Goal: Transaction & Acquisition: Purchase product/service

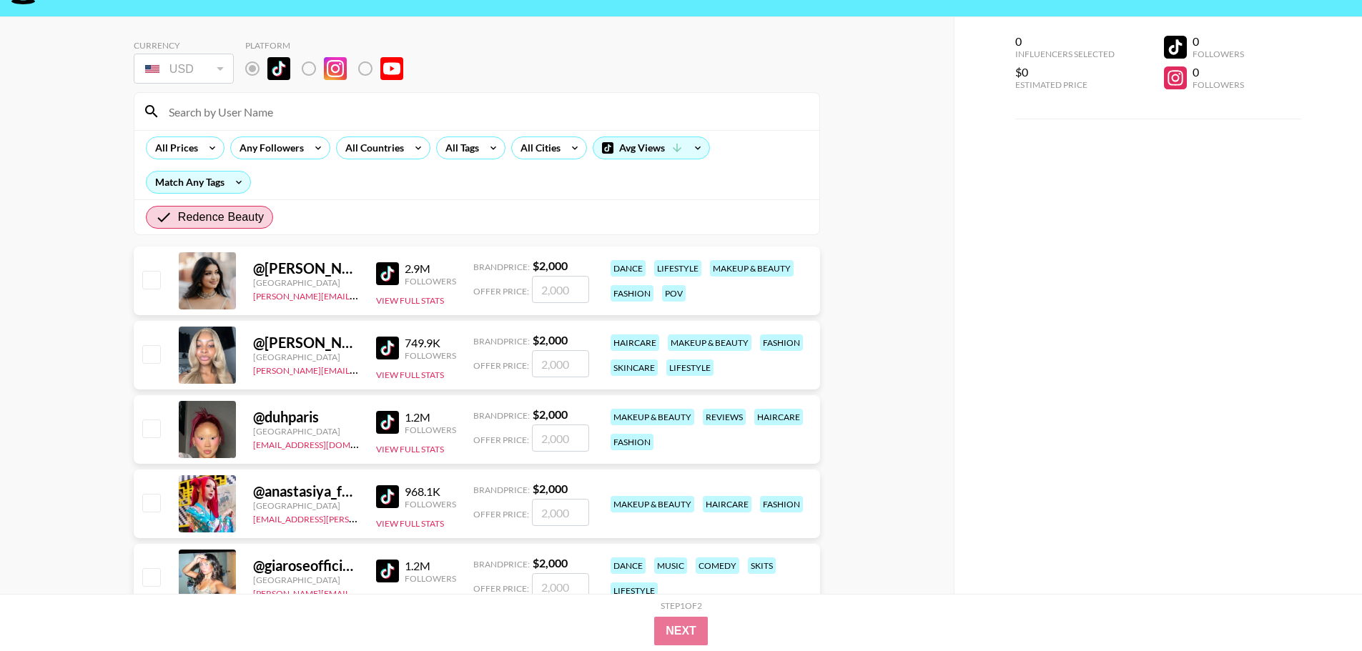
scroll to position [72, 0]
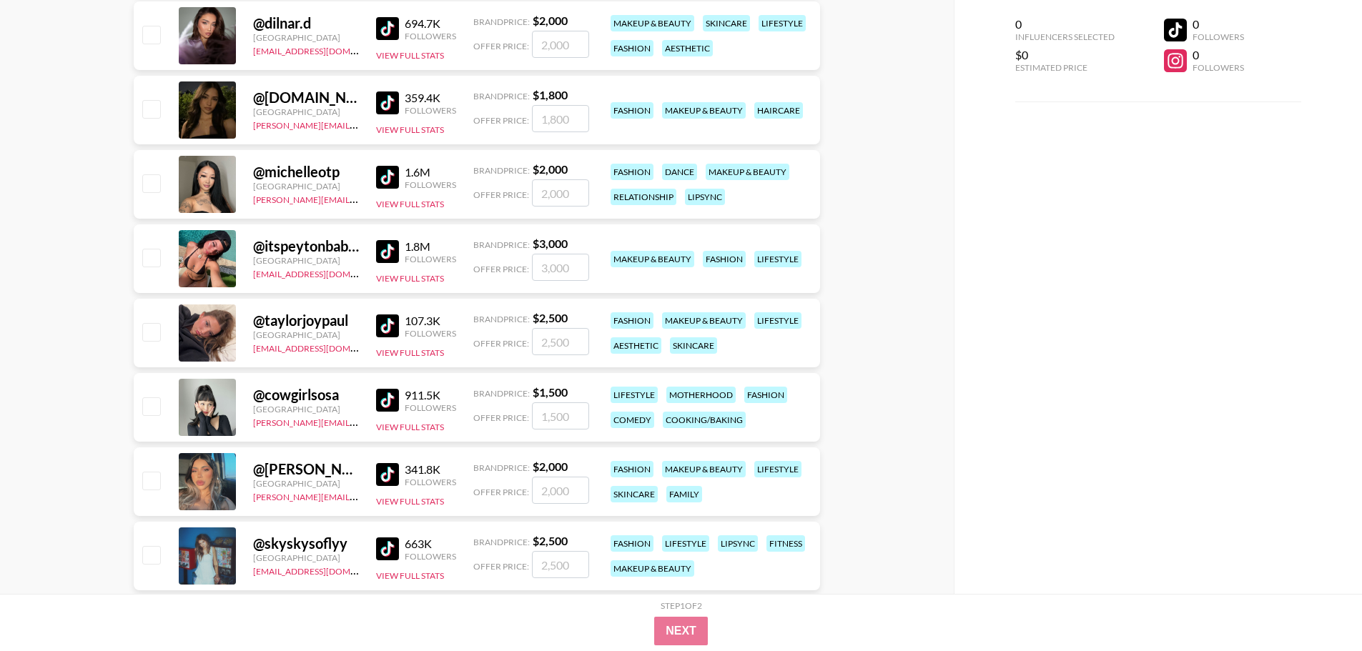
scroll to position [858, 0]
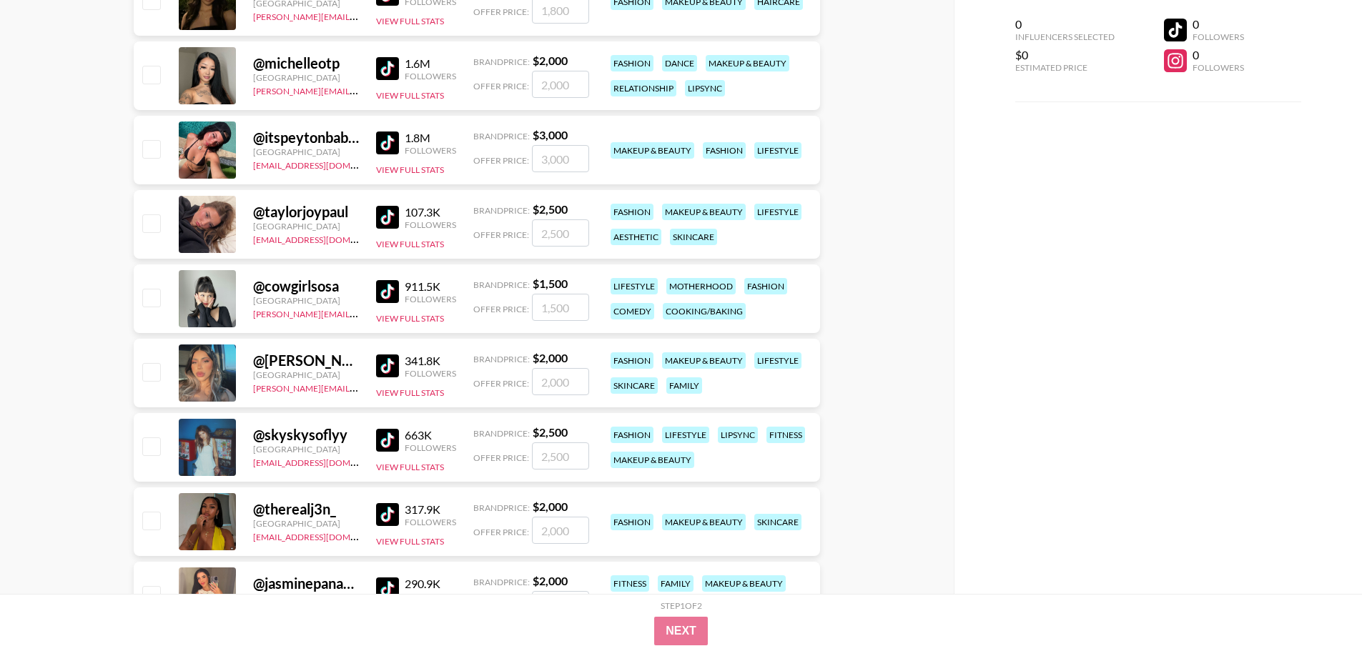
click at [383, 144] on img at bounding box center [387, 143] width 23 height 23
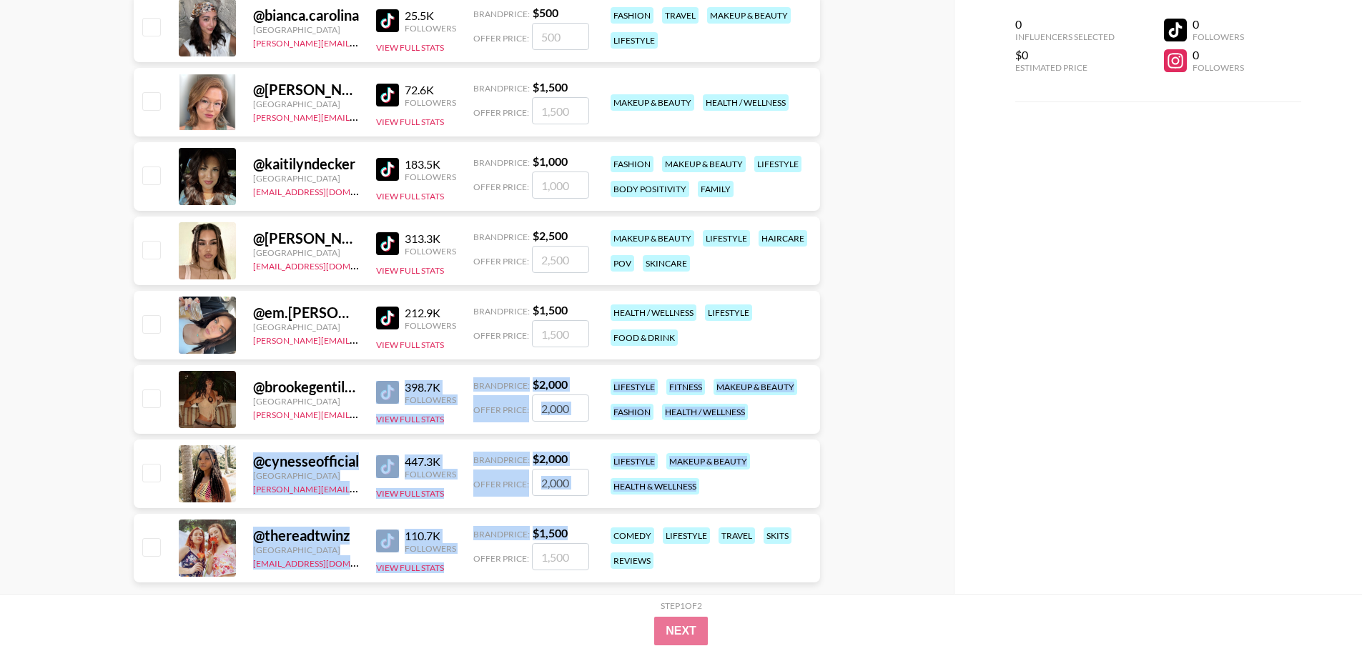
scroll to position [4141, 0]
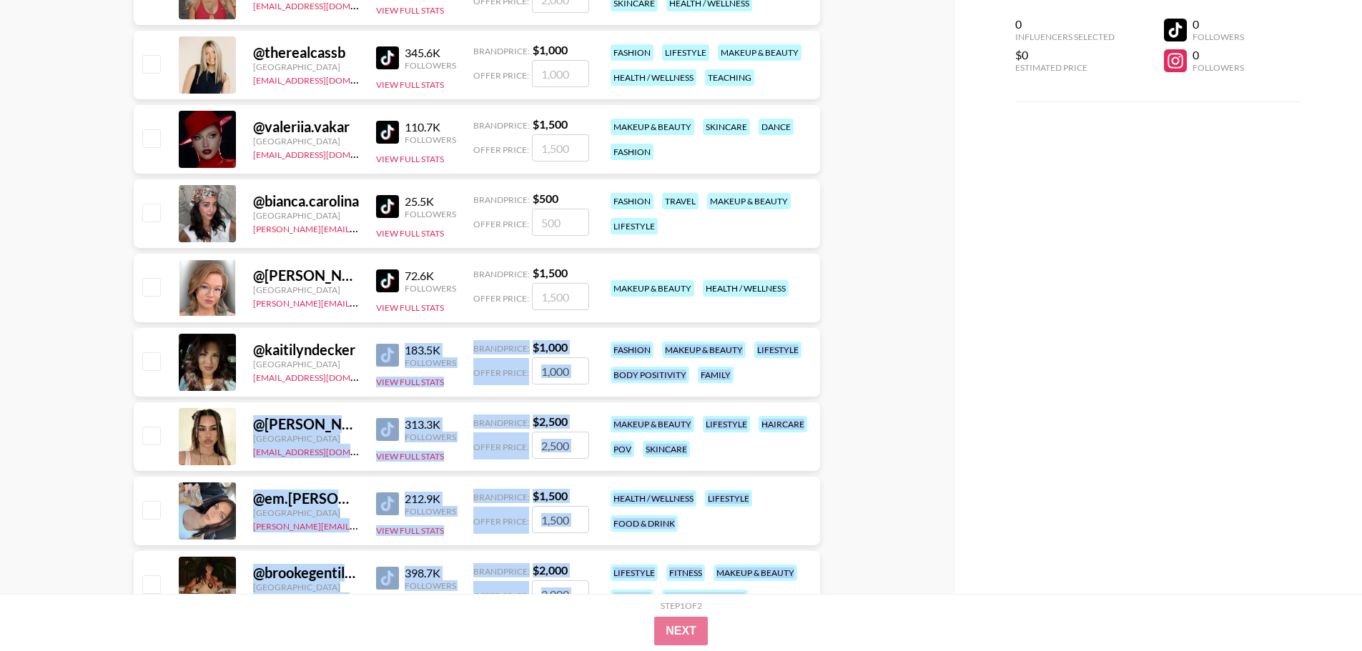
drag, startPoint x: 467, startPoint y: 549, endPoint x: 345, endPoint y: 391, distance: 199.8
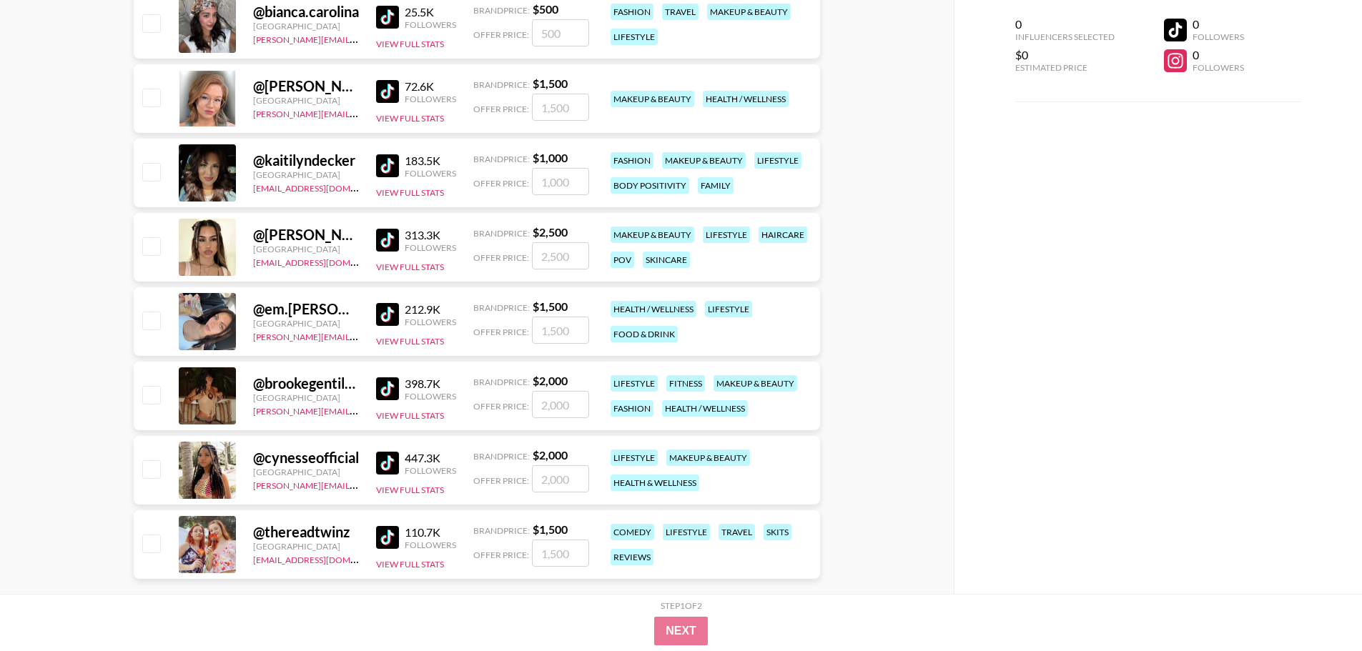
scroll to position [4355, 0]
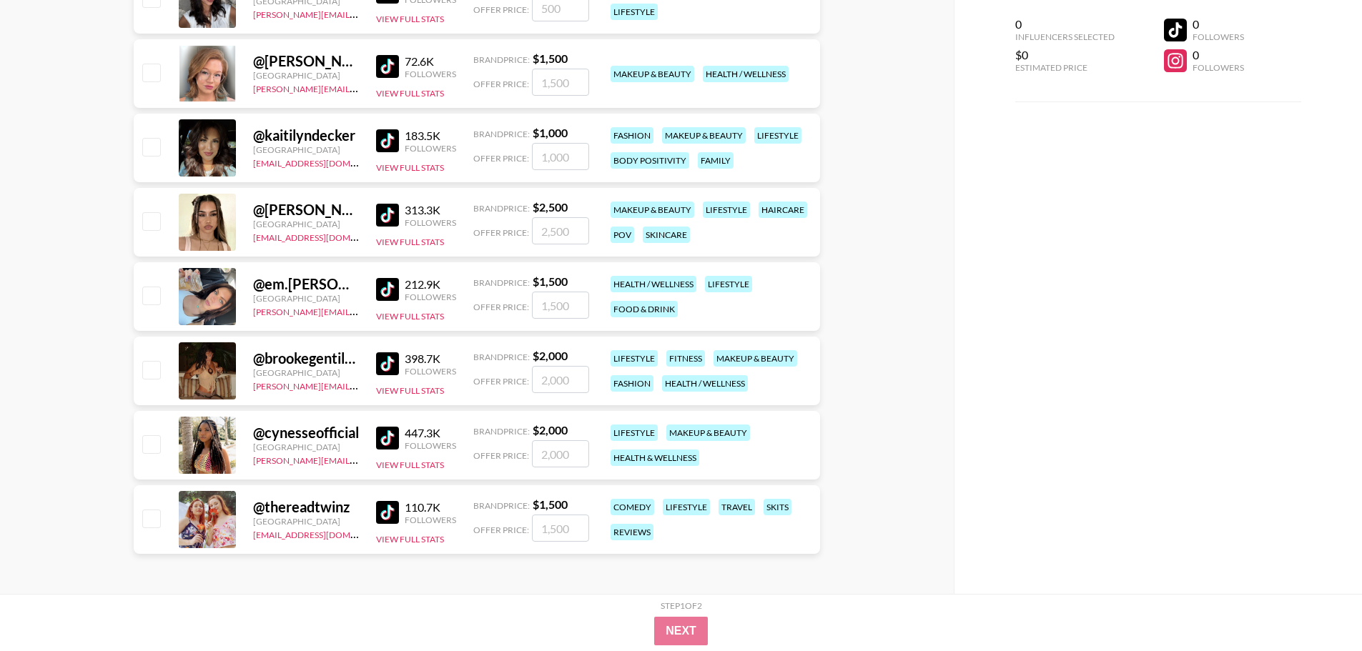
click at [389, 360] on img at bounding box center [387, 364] width 23 height 23
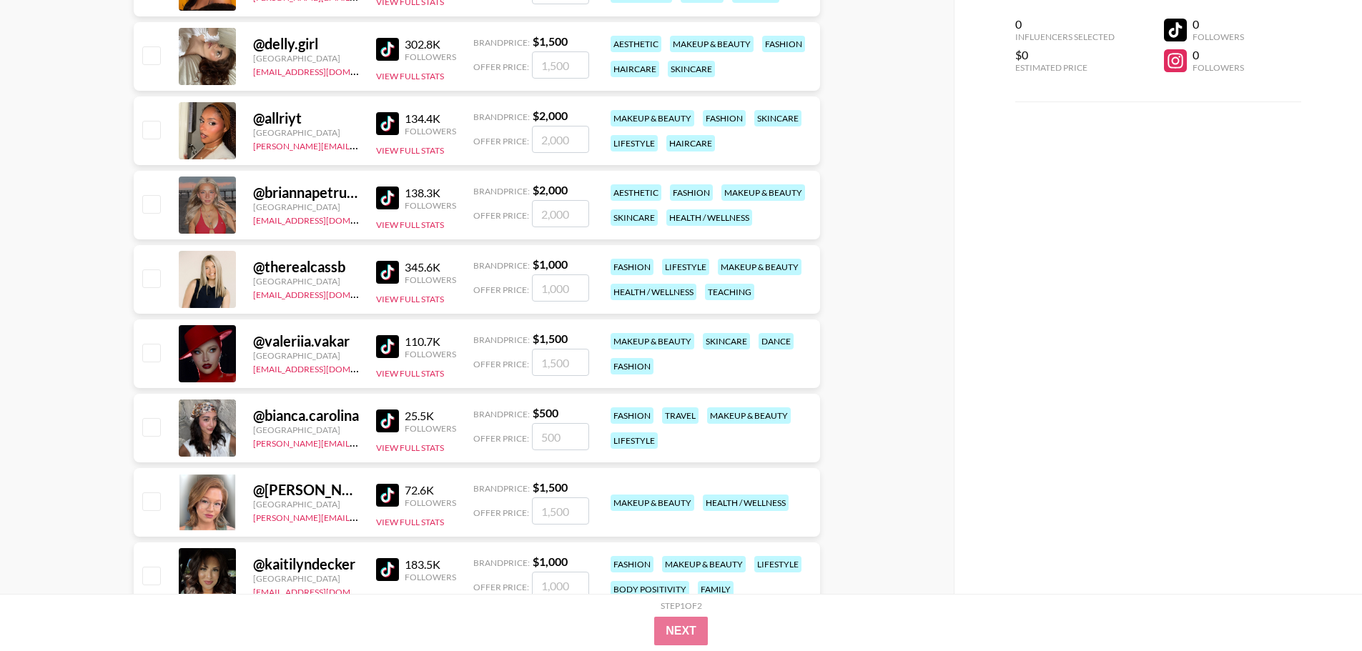
scroll to position [3855, 0]
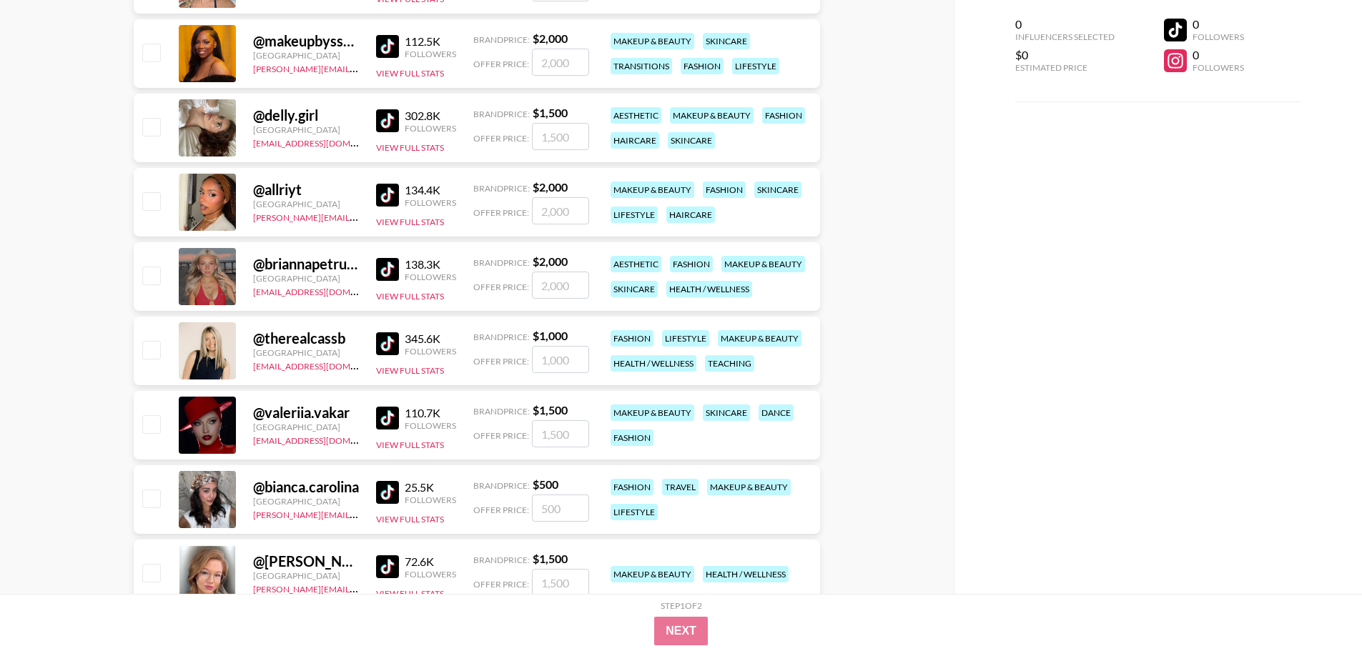
click at [380, 188] on img at bounding box center [387, 195] width 23 height 23
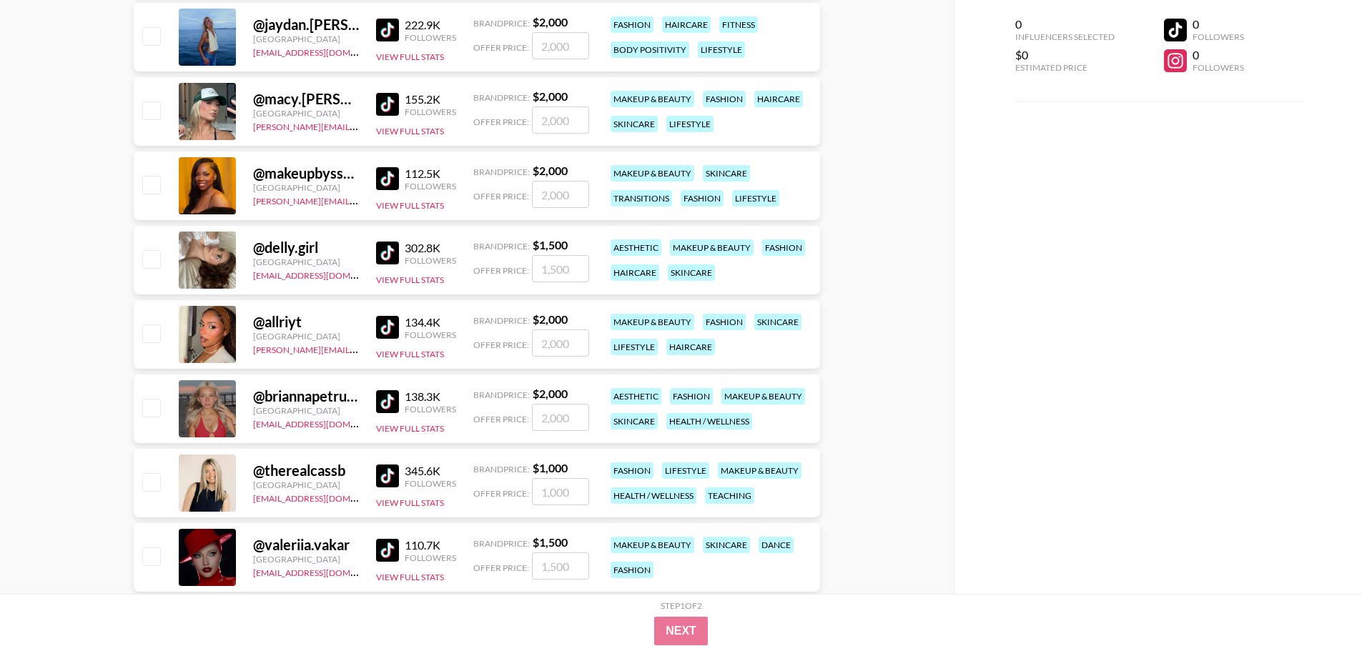
scroll to position [3640, 0]
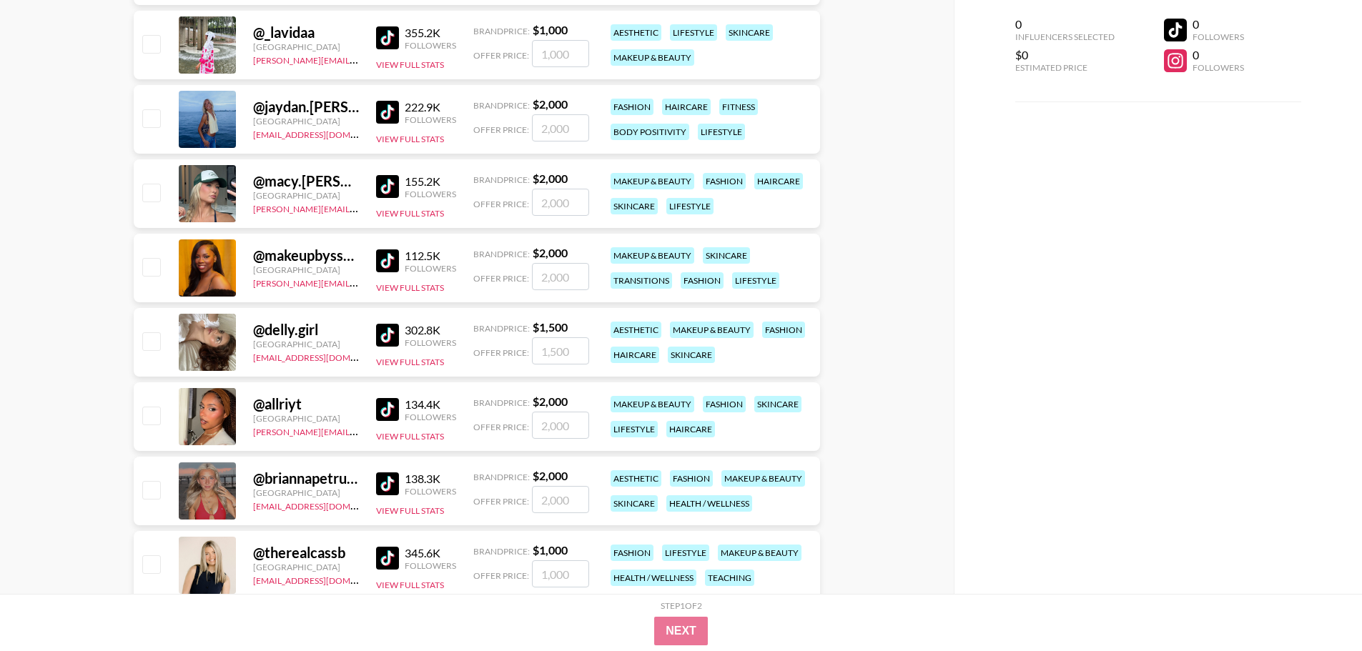
click at [387, 331] on img at bounding box center [387, 335] width 23 height 23
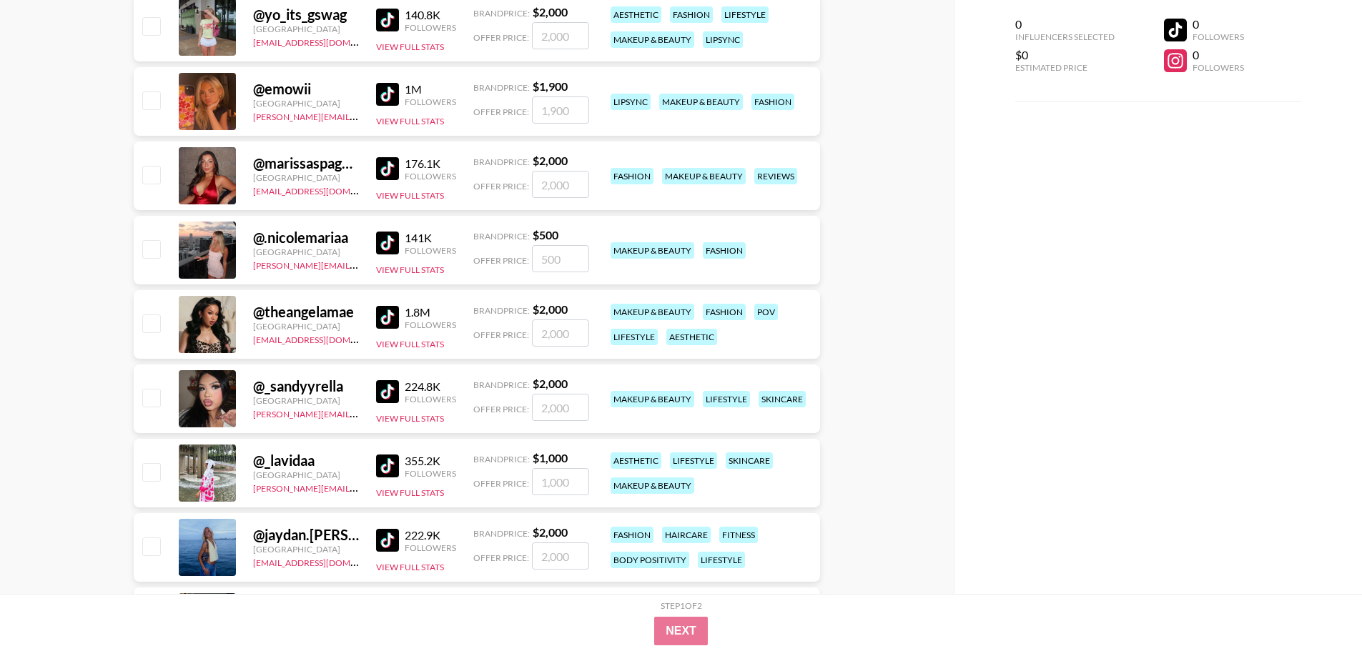
scroll to position [3211, 0]
click at [407, 245] on div "141K" at bounding box center [430, 239] width 51 height 14
click at [383, 240] on img at bounding box center [387, 243] width 23 height 23
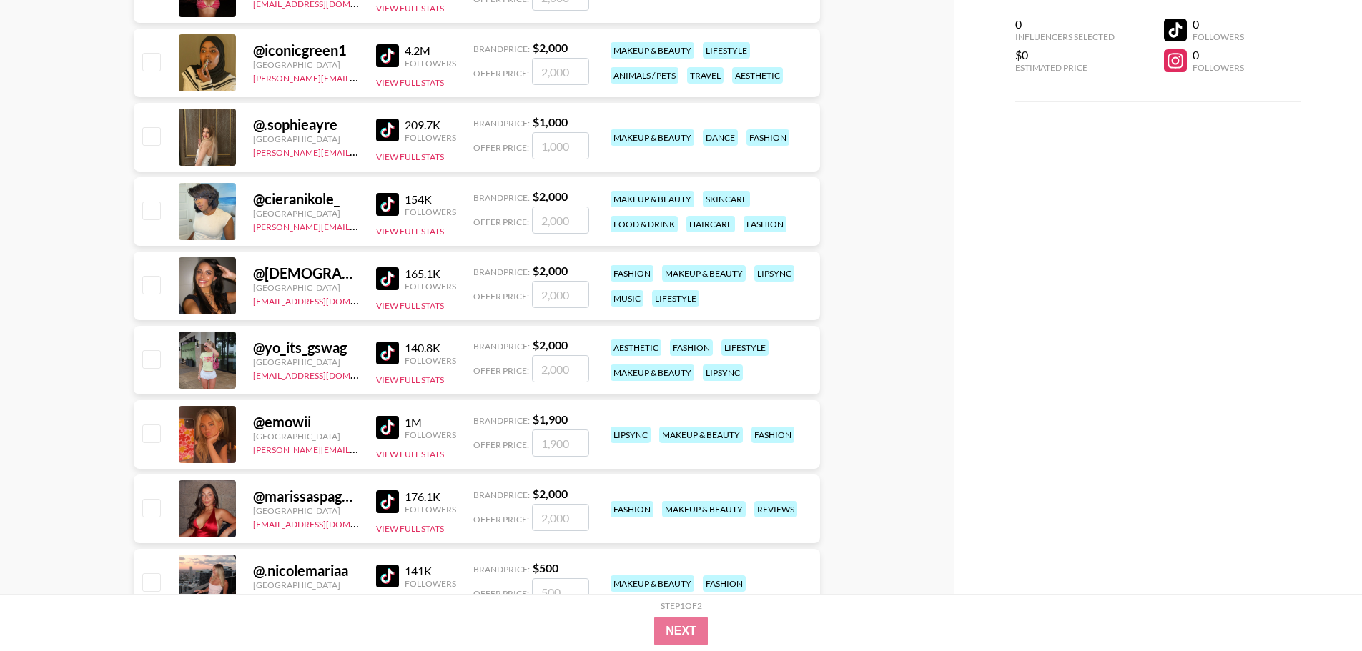
scroll to position [2854, 0]
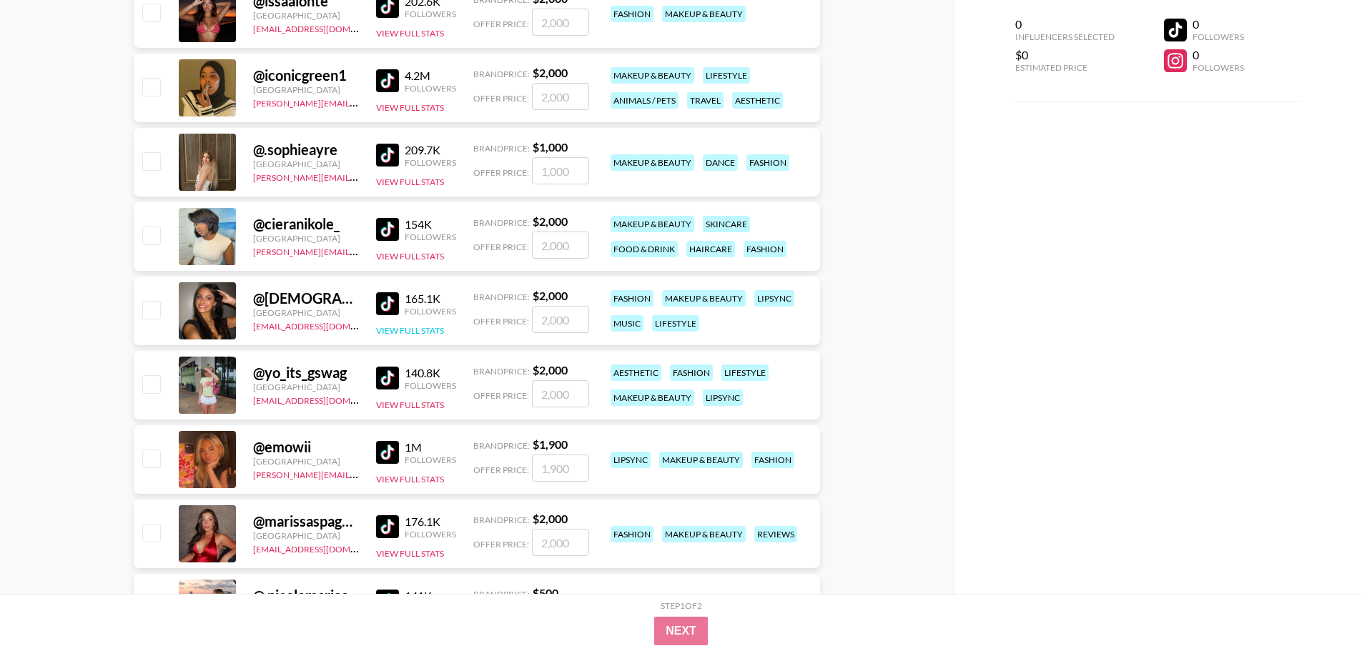
click at [426, 332] on button "View Full Stats" at bounding box center [410, 330] width 68 height 11
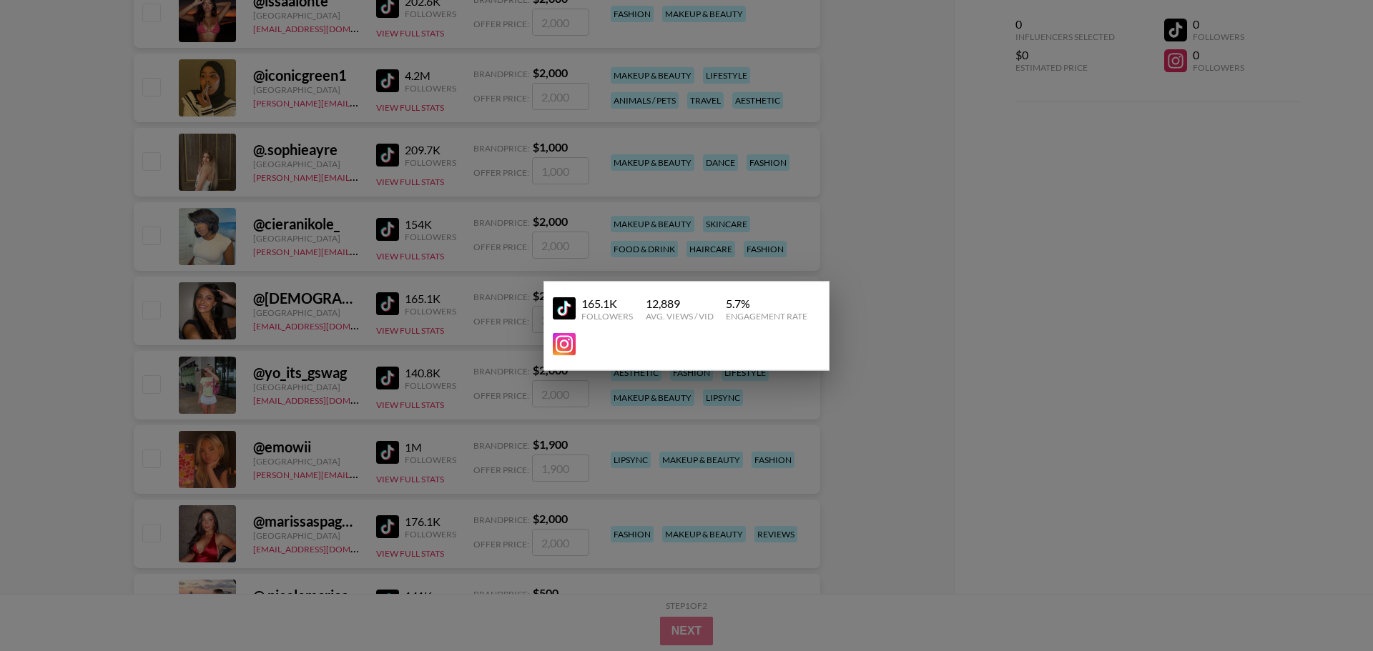
click at [440, 357] on div at bounding box center [686, 325] width 1373 height 651
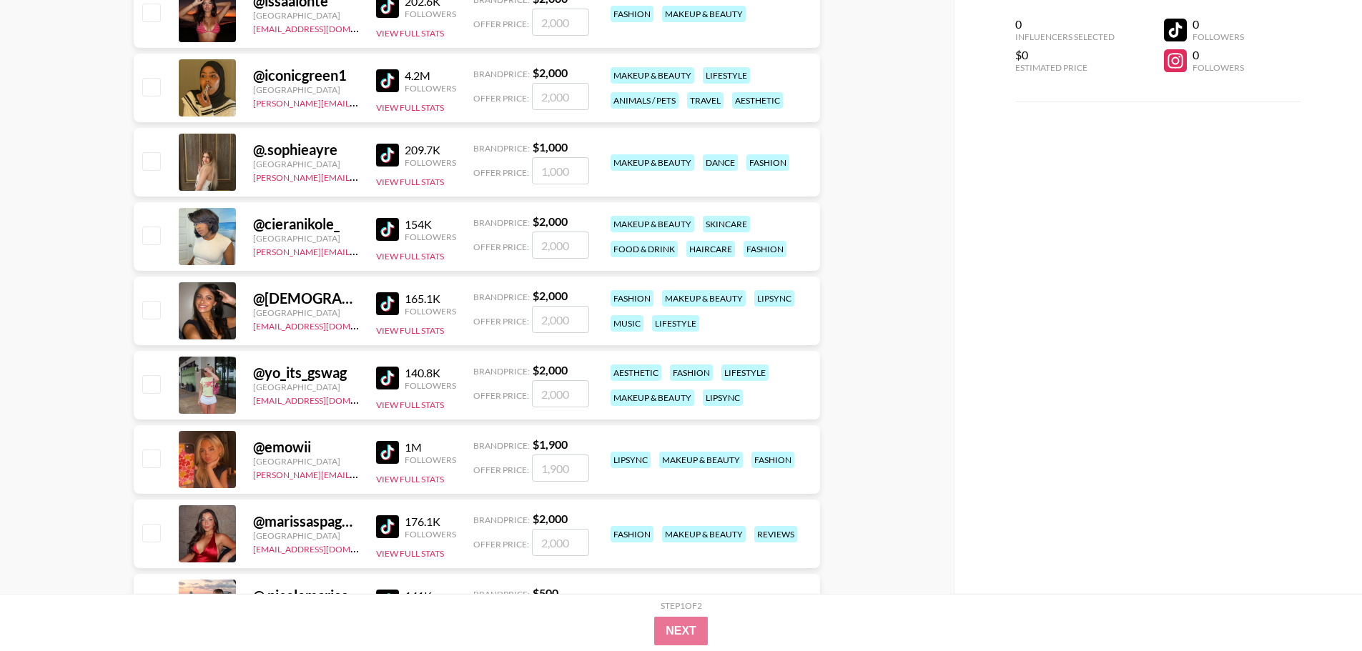
click at [422, 268] on div "@ cieranikole_ United States emily.angelo@grail-talent.com 154K Followers View …" at bounding box center [477, 236] width 686 height 69
click at [424, 260] on button "View Full Stats" at bounding box center [410, 256] width 68 height 11
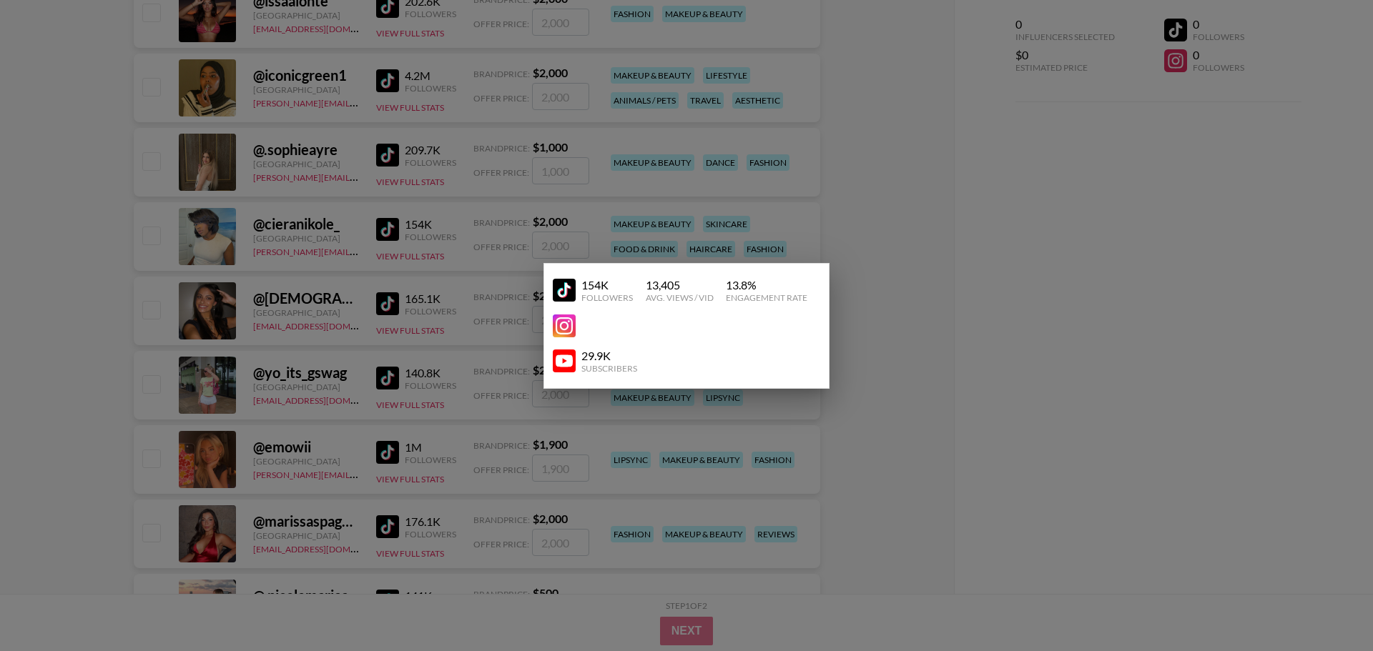
click at [425, 260] on div at bounding box center [686, 325] width 1373 height 651
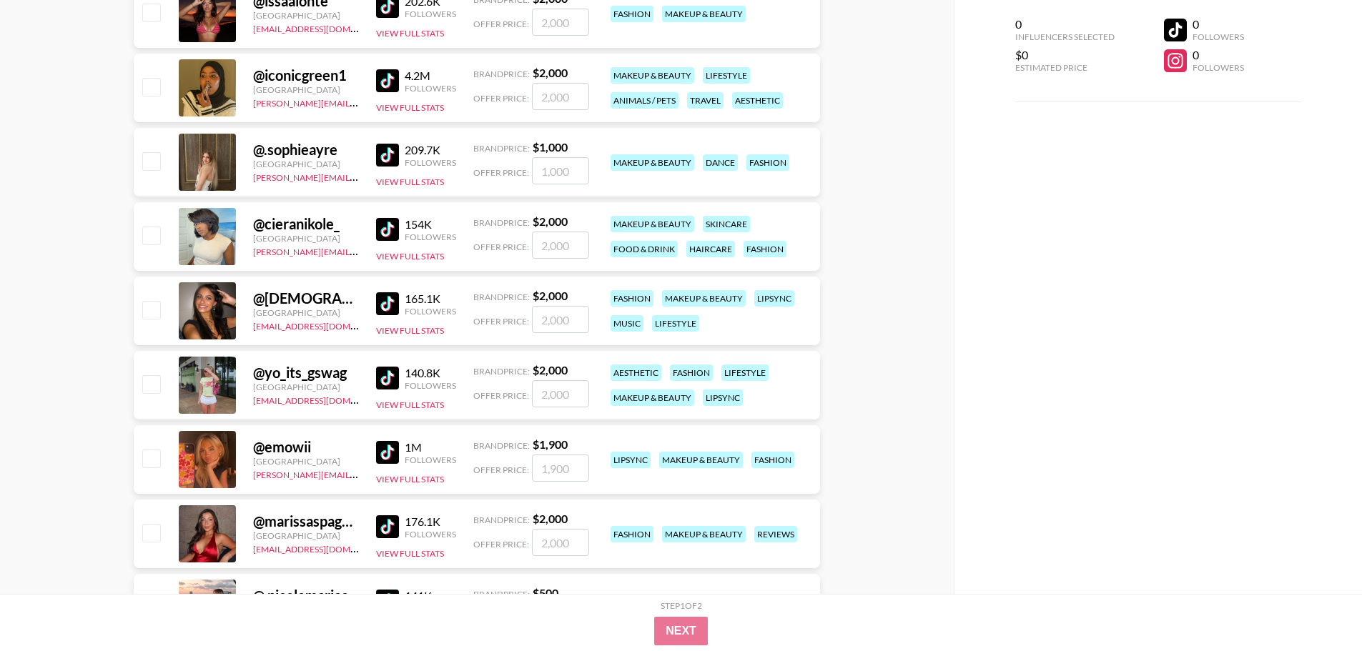
click at [411, 227] on div "154K" at bounding box center [430, 224] width 51 height 14
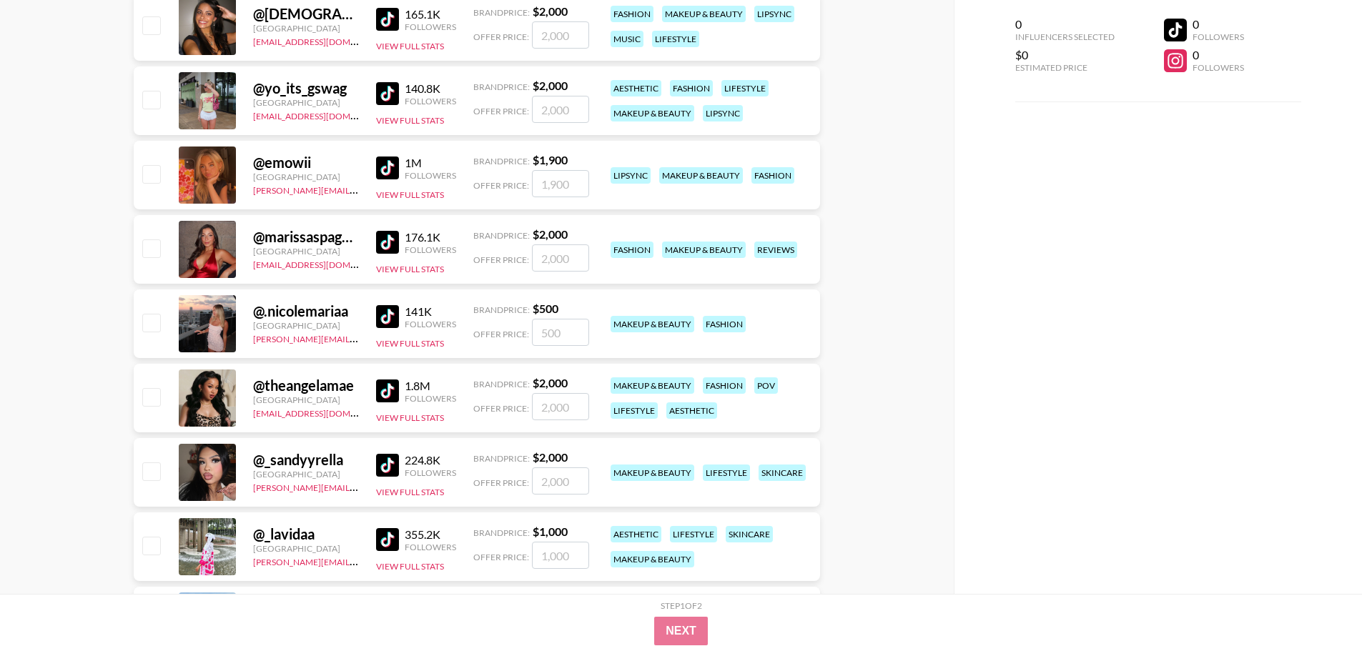
scroll to position [3140, 0]
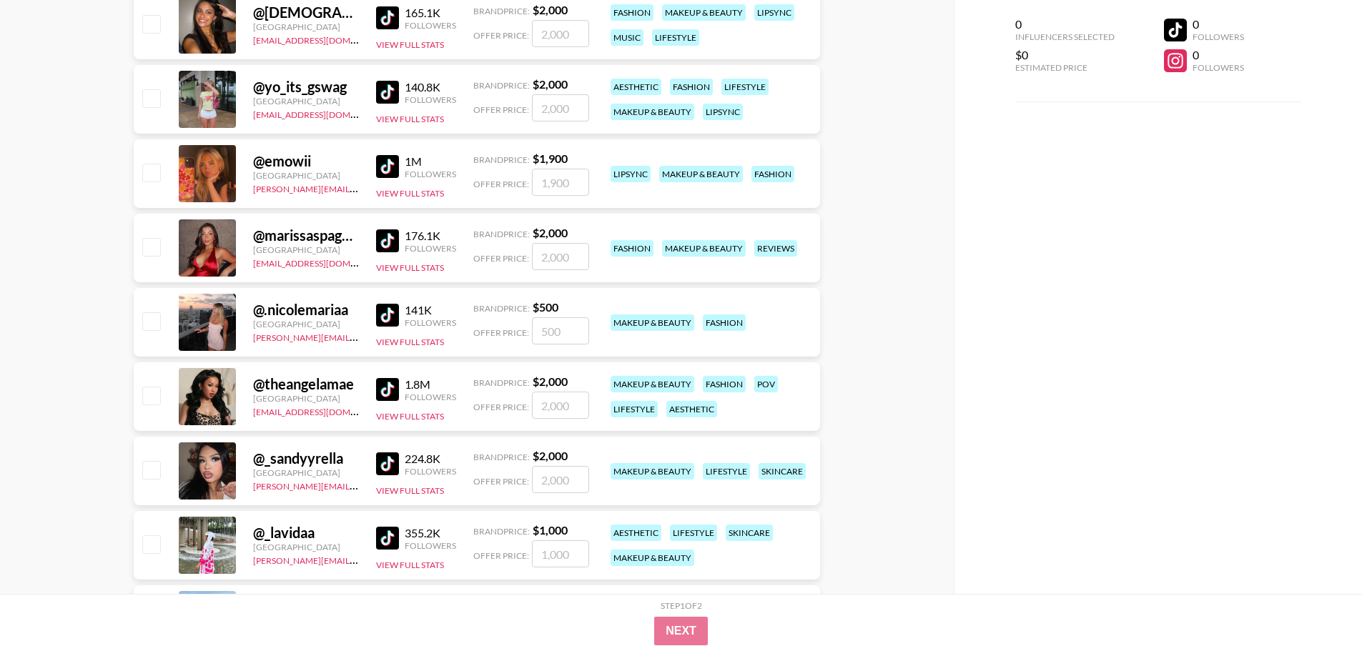
click at [541, 330] on input "number" at bounding box center [560, 330] width 57 height 27
checkbox input "true"
type input "500"
click at [954, 532] on div "1 Influencers Selected $500 Estimated Price 141K Followers 0 Followers @ .nicol…" at bounding box center [1158, 297] width 409 height 594
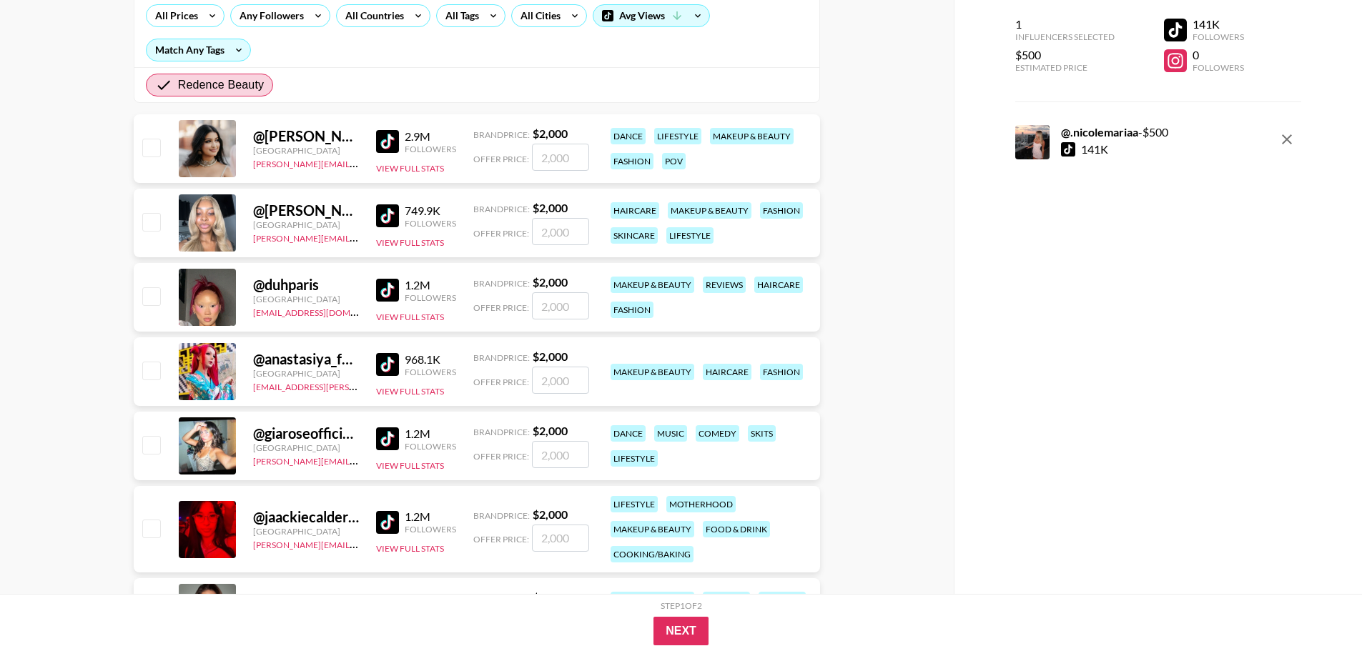
scroll to position [0, 0]
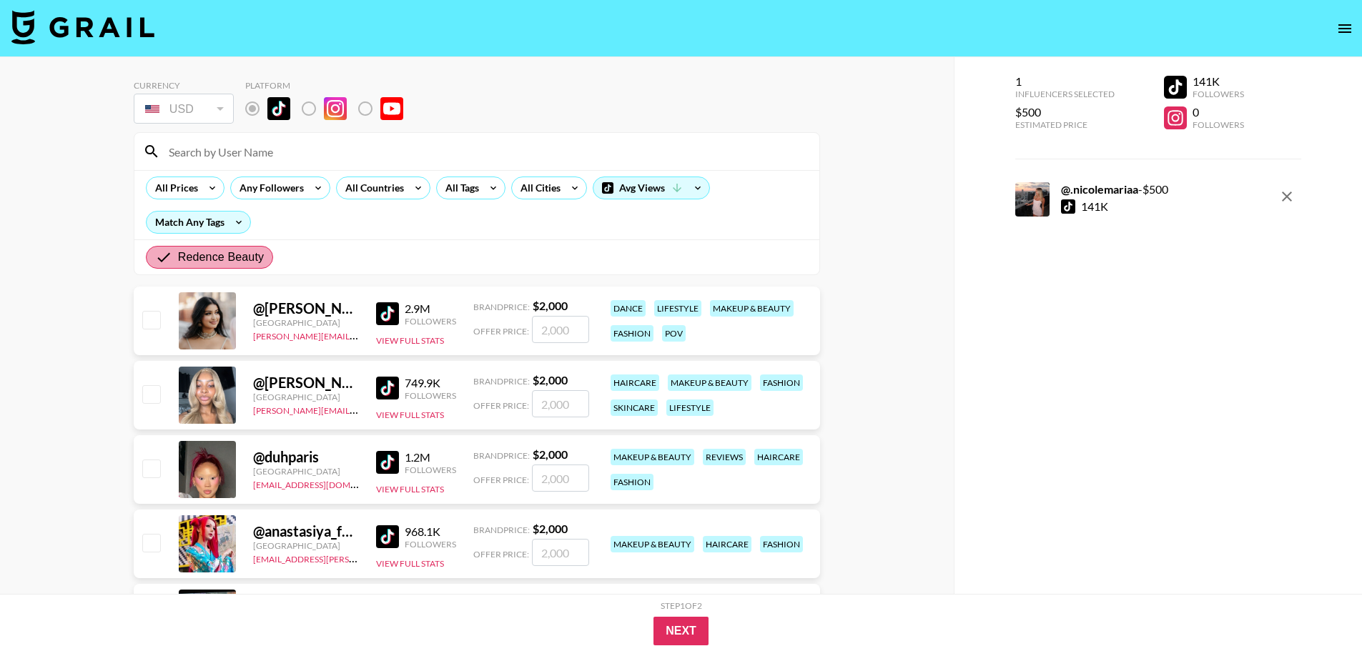
click at [249, 252] on span "Redence Beauty" at bounding box center [221, 257] width 86 height 17
click at [178, 252] on input "Redence Beauty" at bounding box center [166, 257] width 23 height 17
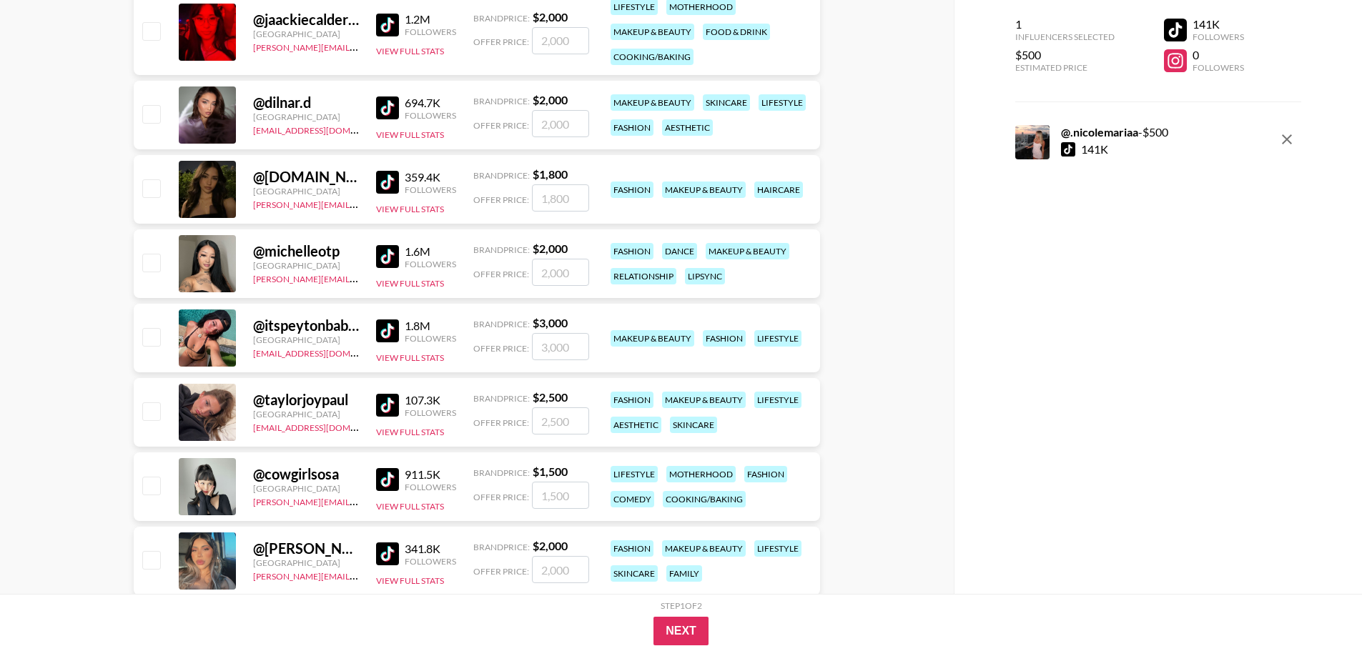
click at [571, 358] on input "number" at bounding box center [560, 346] width 57 height 27
click at [380, 403] on img at bounding box center [387, 405] width 23 height 23
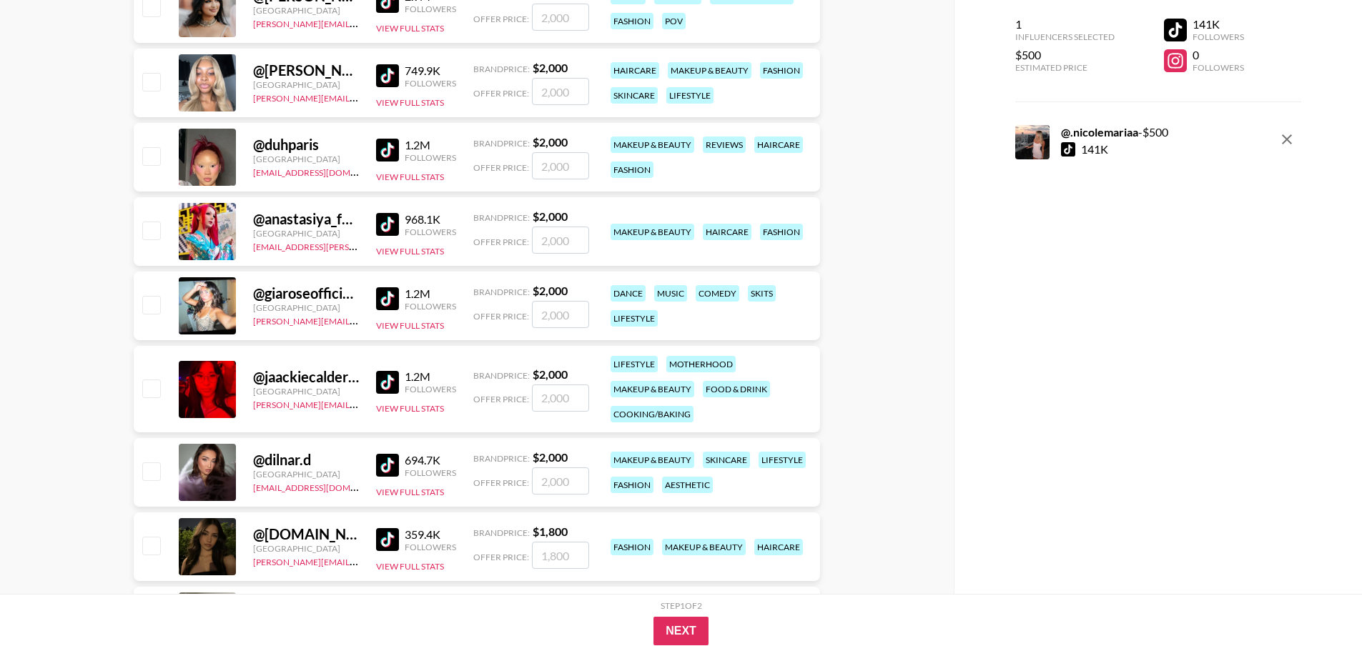
scroll to position [286, 0]
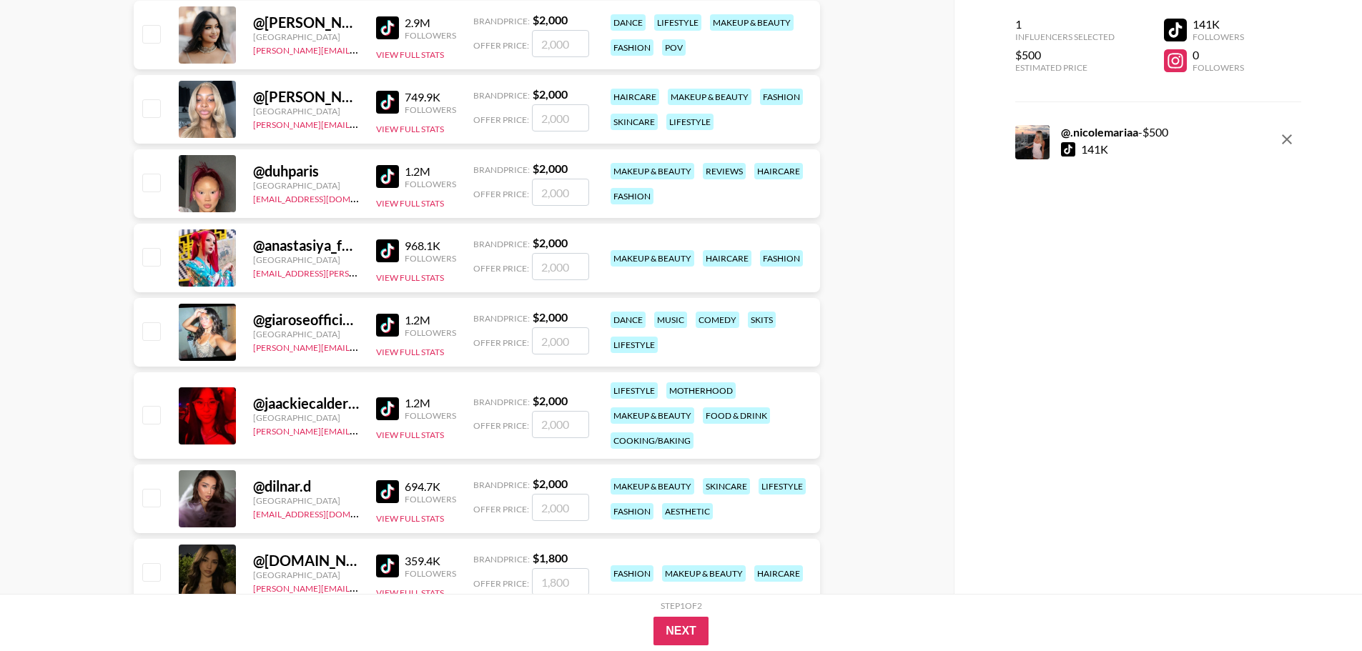
click at [560, 115] on input "number" at bounding box center [560, 117] width 57 height 27
checkbox input "true"
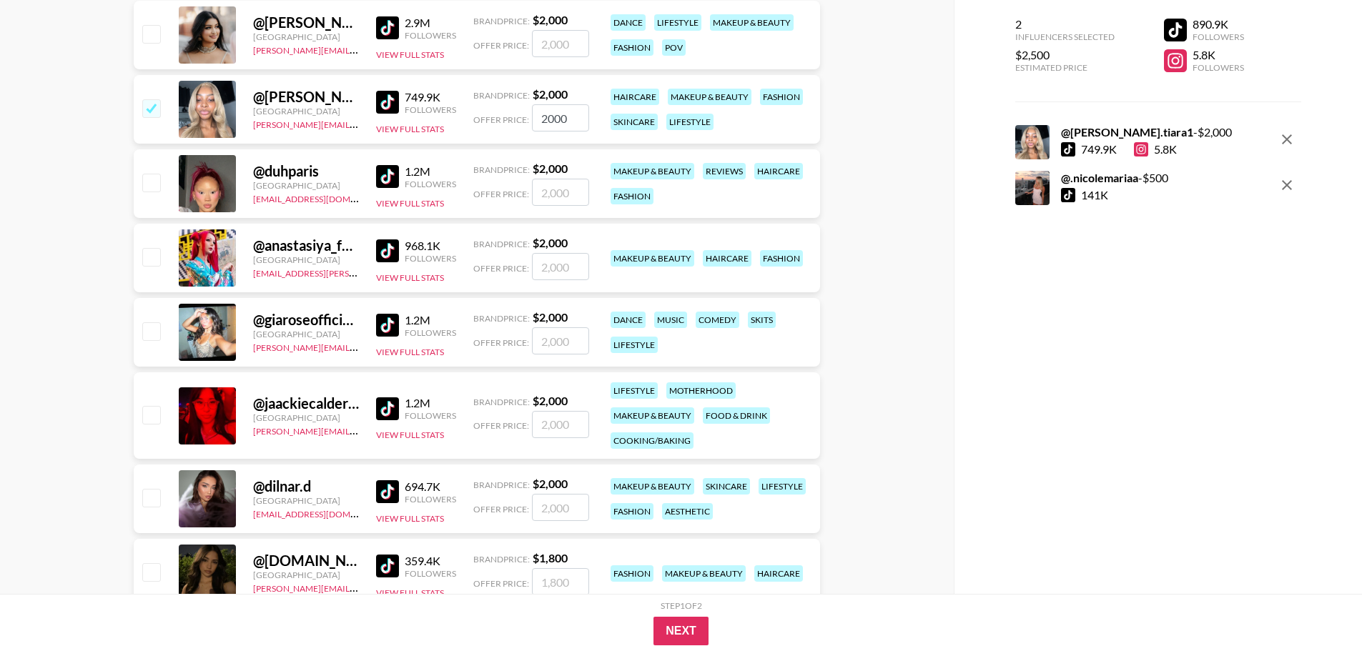
type input "2000"
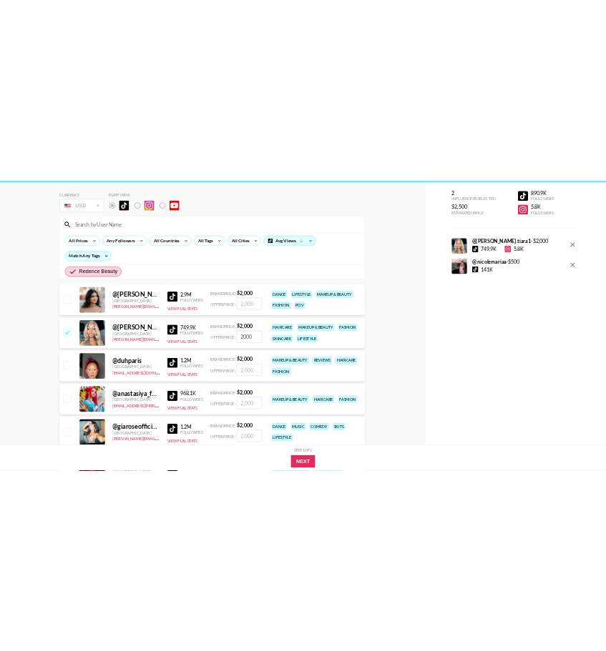
scroll to position [0, 0]
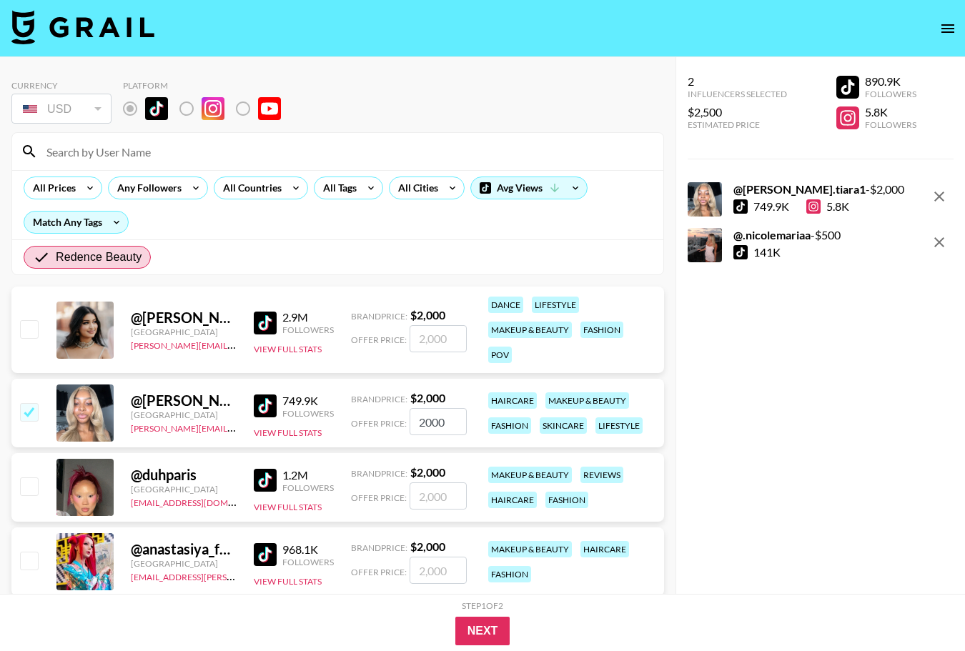
click at [288, 315] on div "2.9M" at bounding box center [307, 317] width 51 height 14
click at [287, 318] on div "2.9M" at bounding box center [307, 317] width 51 height 14
click at [256, 322] on img at bounding box center [265, 323] width 23 height 23
drag, startPoint x: 304, startPoint y: 352, endPoint x: 284, endPoint y: 353, distance: 20.1
click at [284, 353] on button "View Full Stats" at bounding box center [288, 349] width 68 height 11
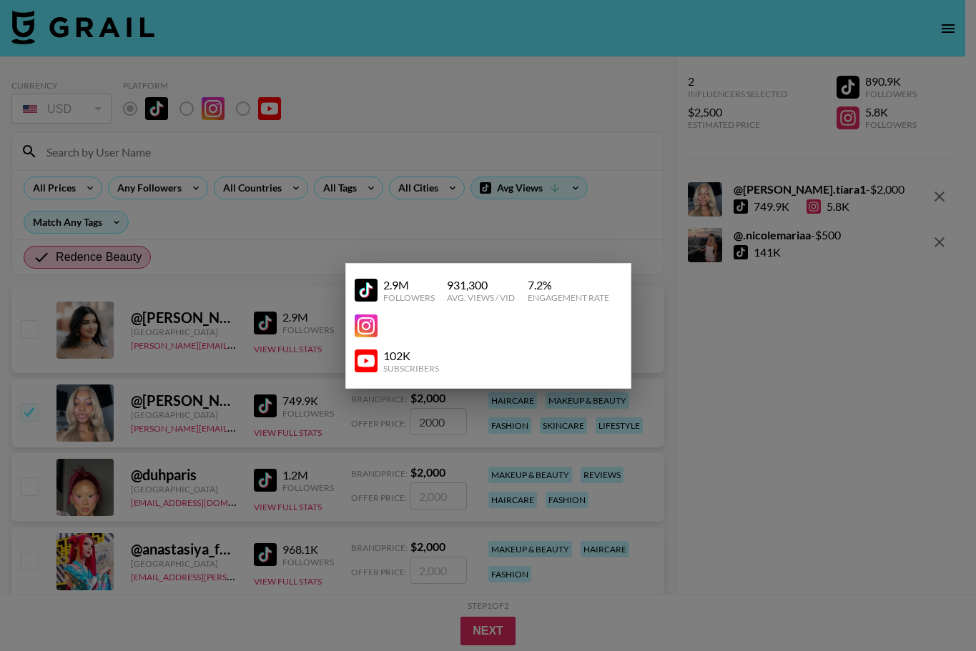
click at [701, 456] on div at bounding box center [488, 325] width 976 height 651
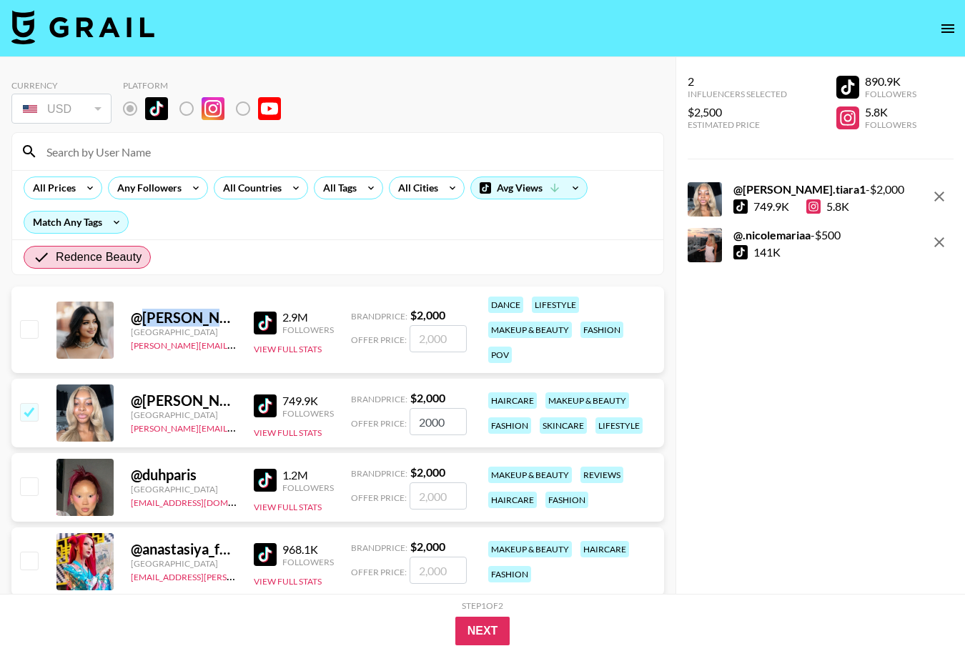
drag, startPoint x: 144, startPoint y: 315, endPoint x: 225, endPoint y: 316, distance: 81.5
click at [225, 316] on div "@ drisya.reghuram" at bounding box center [184, 318] width 106 height 18
click at [215, 407] on div "@ jada.tiara1" at bounding box center [184, 401] width 106 height 18
drag, startPoint x: 215, startPoint y: 404, endPoint x: 143, endPoint y: 400, distance: 71.6
click at [143, 400] on div "@ jada.tiara1" at bounding box center [184, 401] width 106 height 18
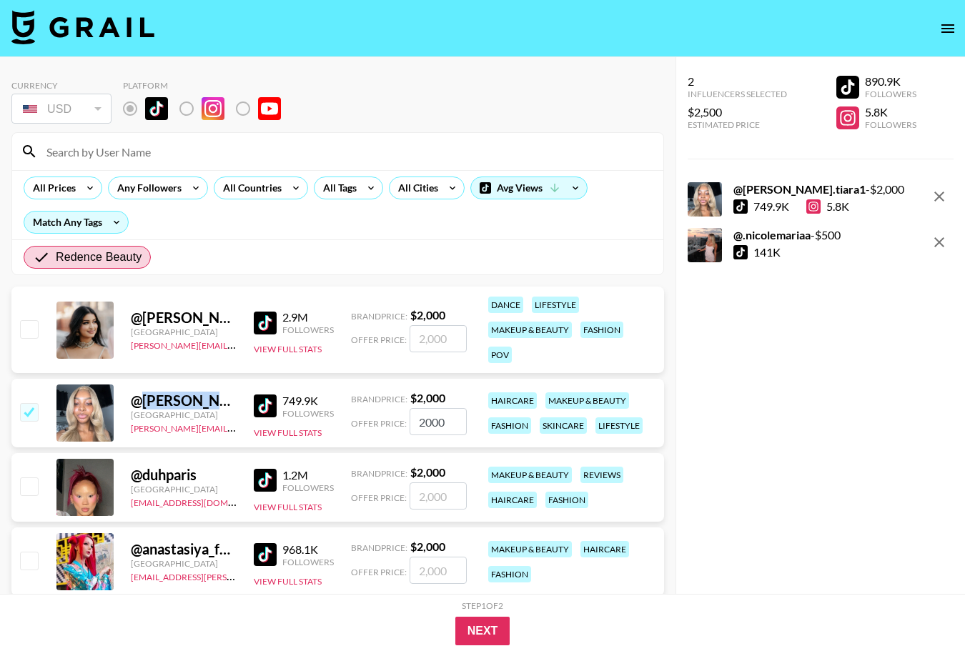
copy div "[PERSON_NAME].tiara1"
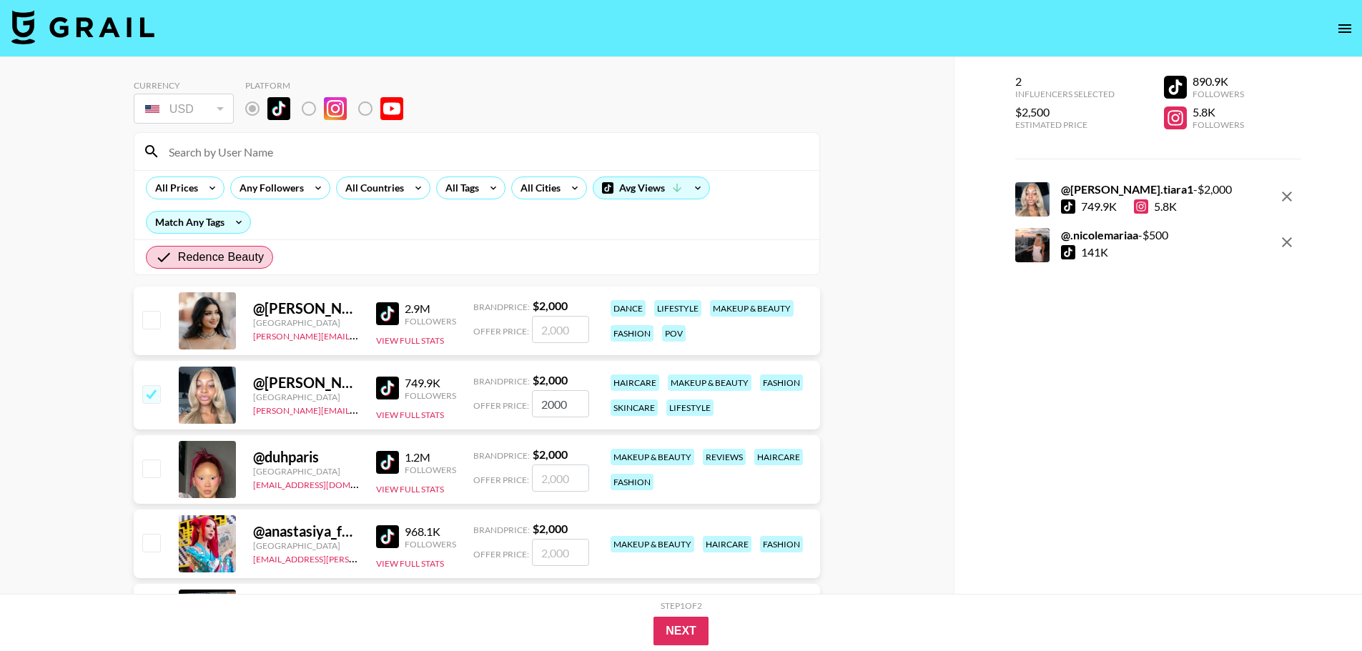
click at [792, 386] on div "fashion" at bounding box center [781, 383] width 43 height 16
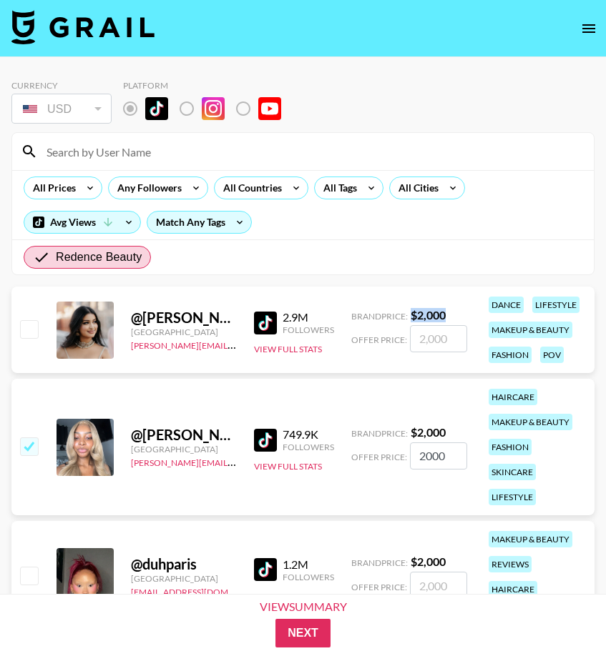
click at [410, 313] on div "Brand Price: $ 2,000" at bounding box center [409, 315] width 116 height 14
copy strong "$ 2,000"
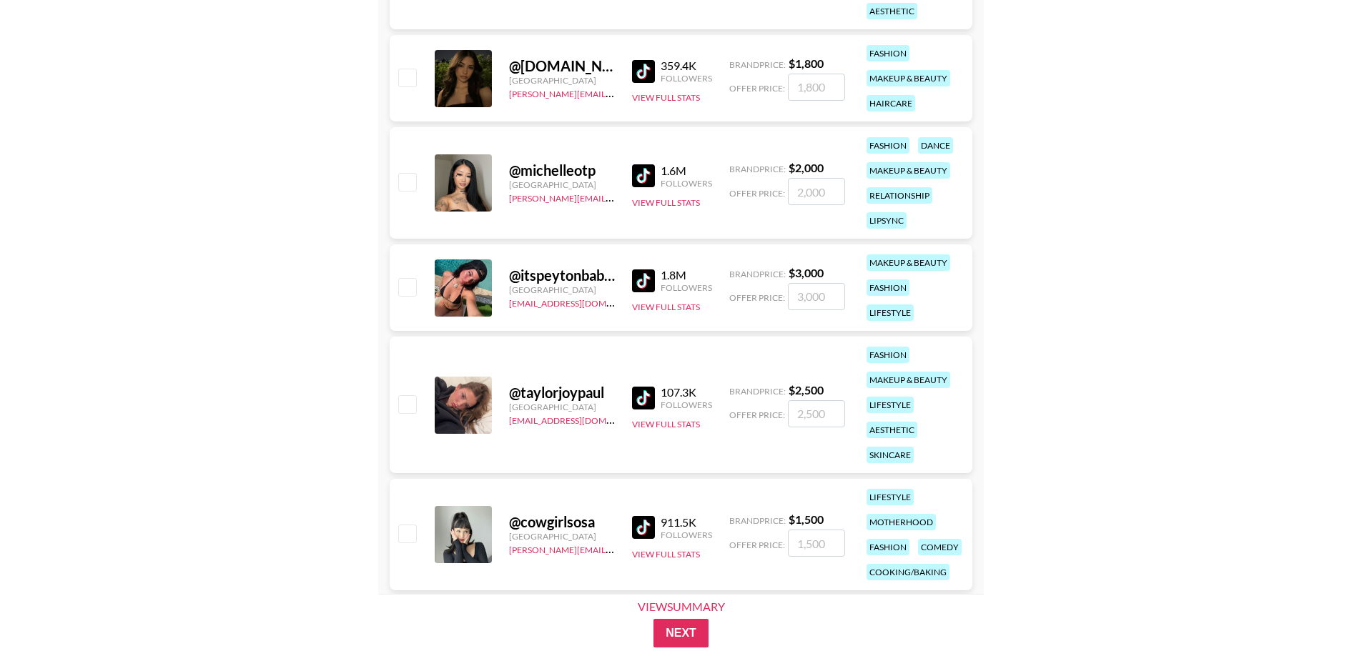
scroll to position [790, 0]
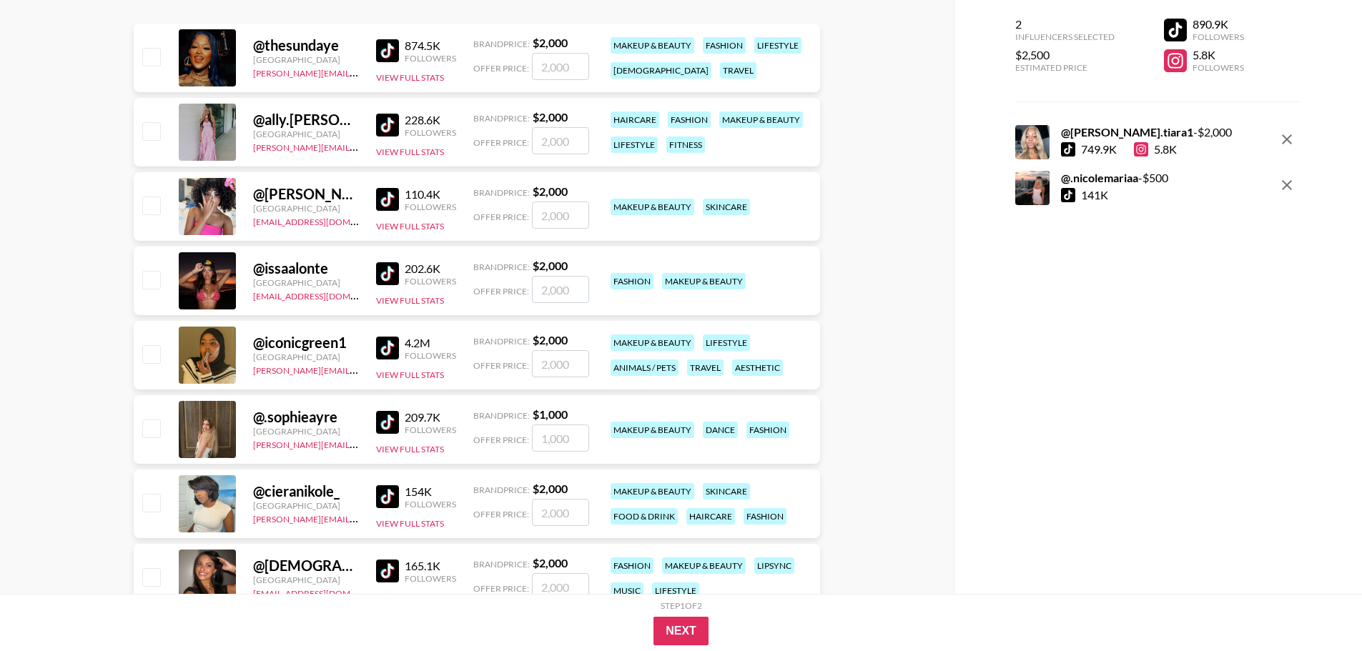
scroll to position [3865, 0]
